Goal: Task Accomplishment & Management: Complete application form

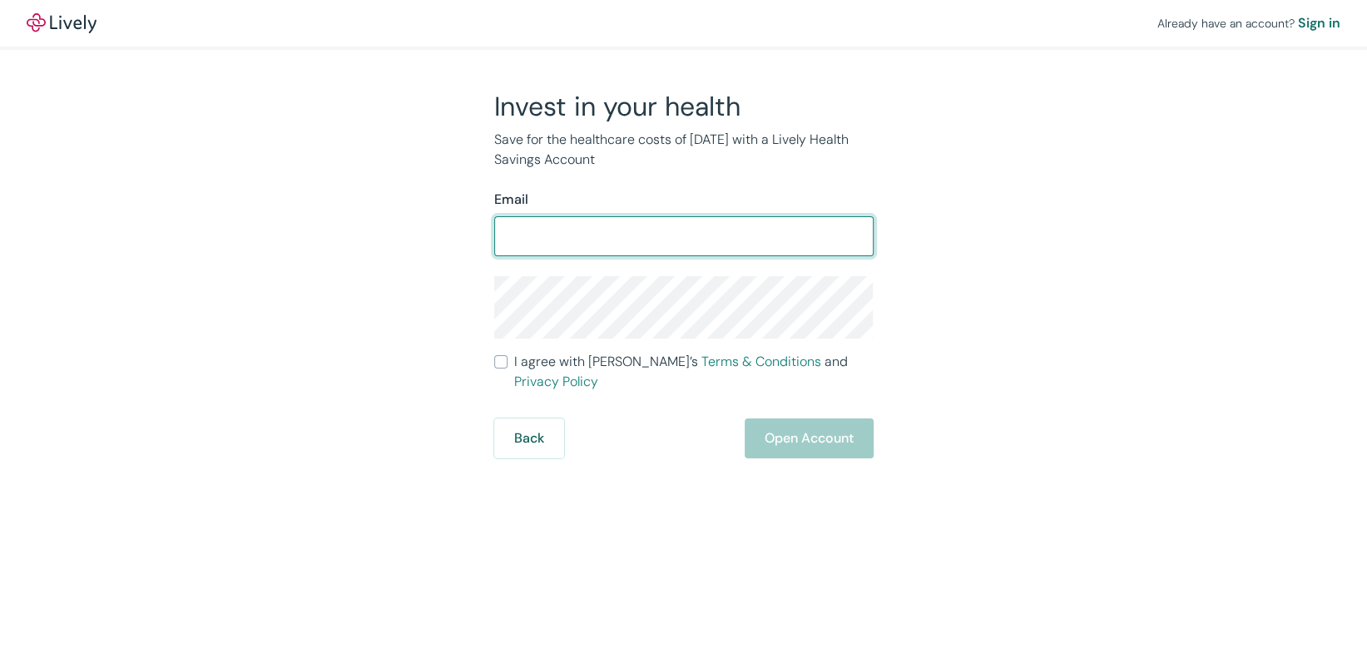
click at [627, 251] on input "Email" at bounding box center [683, 236] width 379 height 33
click at [635, 239] on input "Email" at bounding box center [683, 236] width 379 height 33
type input "carrie.beth.gonzo@gmail.com"
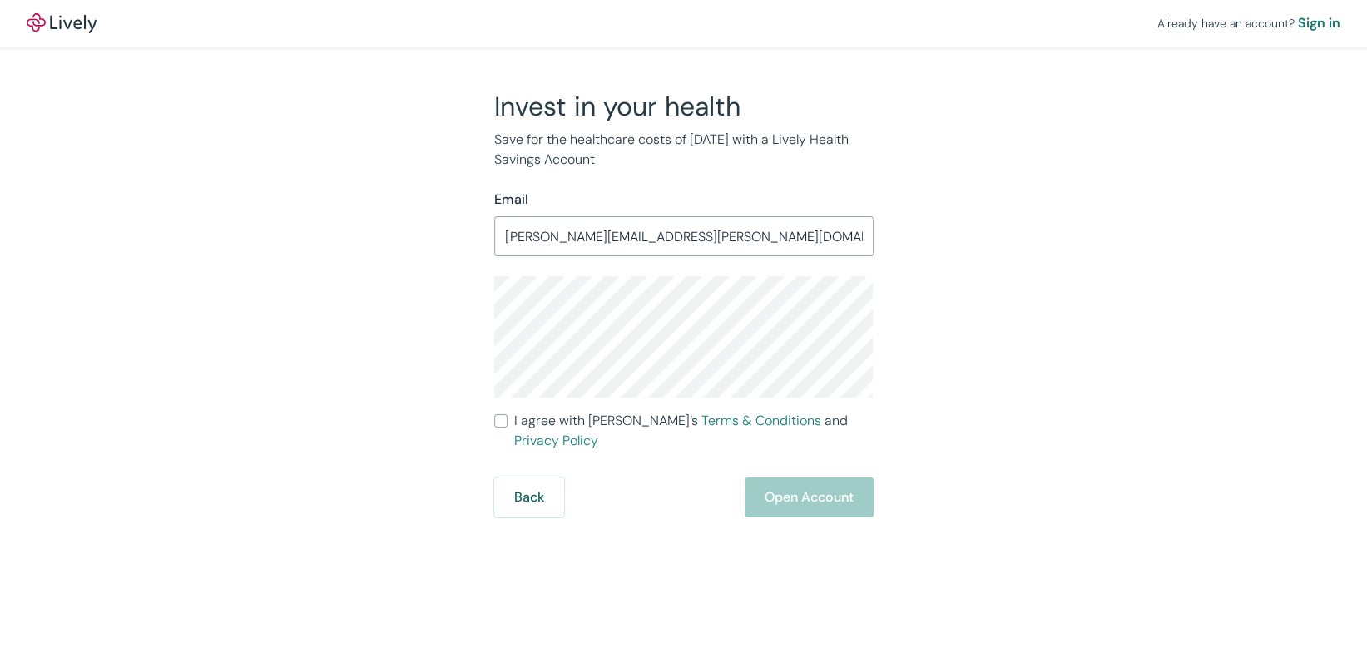
click at [500, 422] on input "I agree with Lively’s Terms & Conditions and Privacy Policy" at bounding box center [500, 420] width 13 height 13
checkbox input "true"
click at [538, 478] on button "Back" at bounding box center [529, 498] width 70 height 40
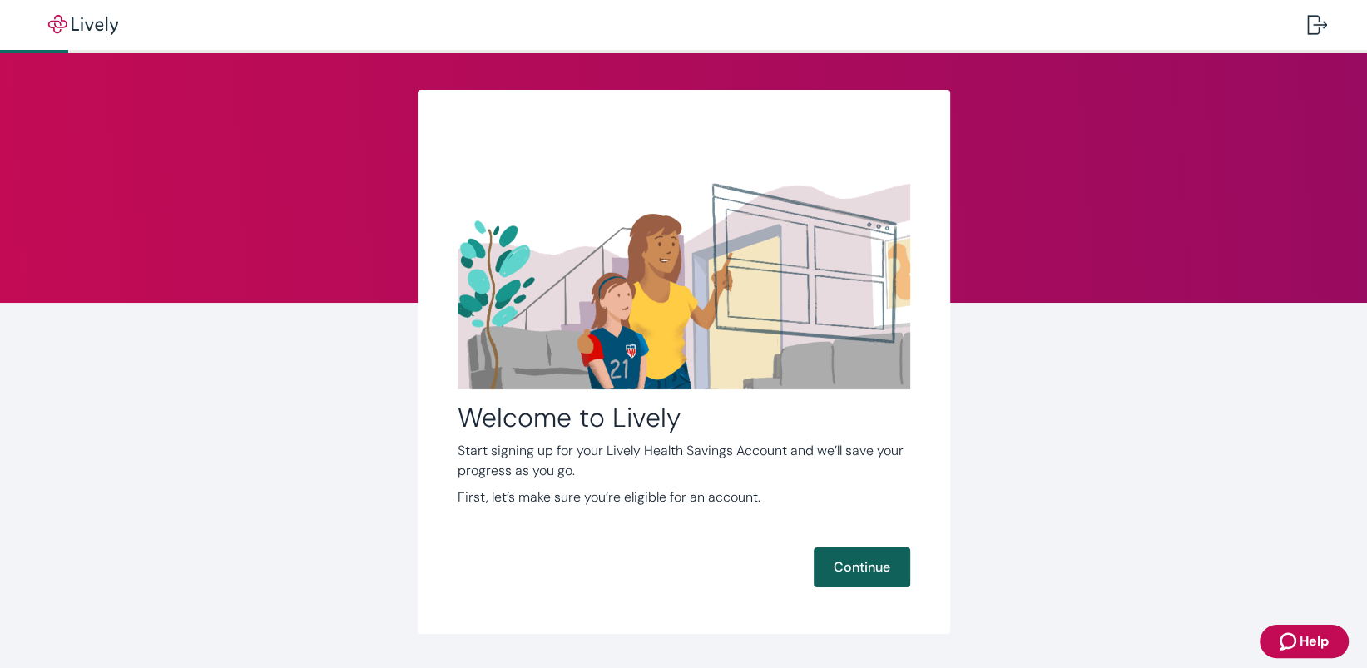
click at [873, 560] on button "Continue" at bounding box center [862, 568] width 97 height 40
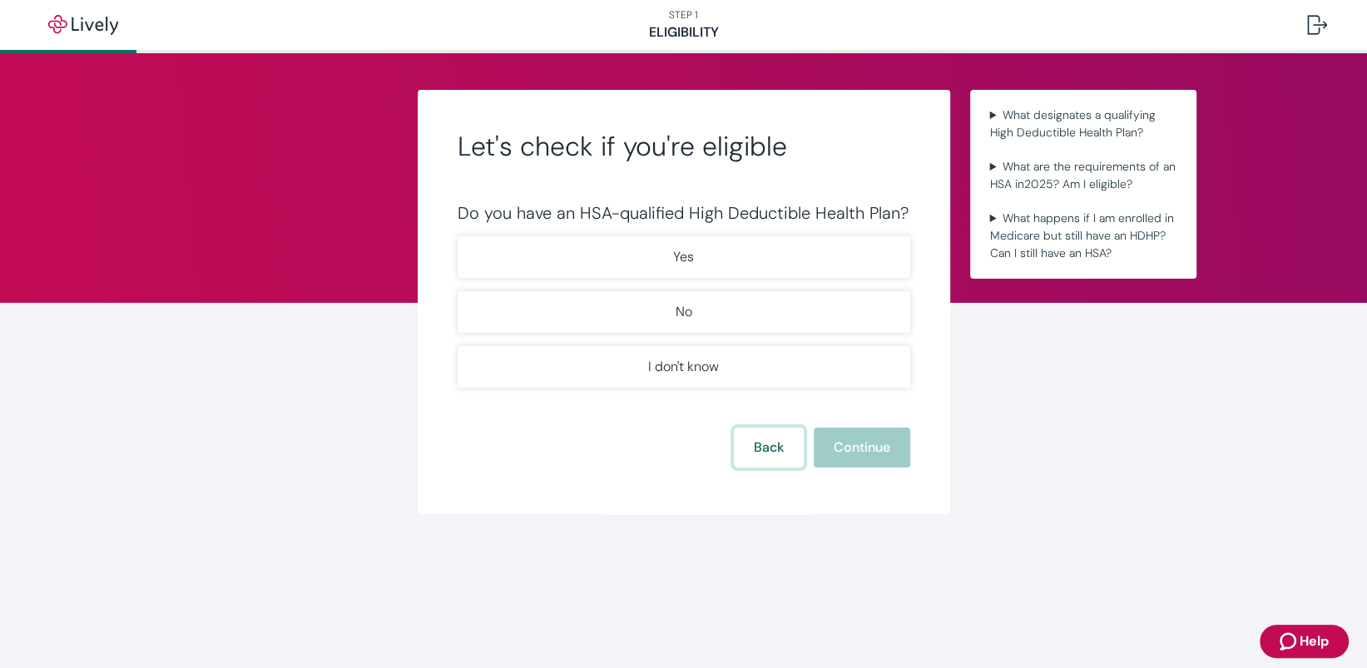
click at [761, 453] on button "Back" at bounding box center [769, 448] width 70 height 40
